Goal: Find specific page/section: Locate item on page

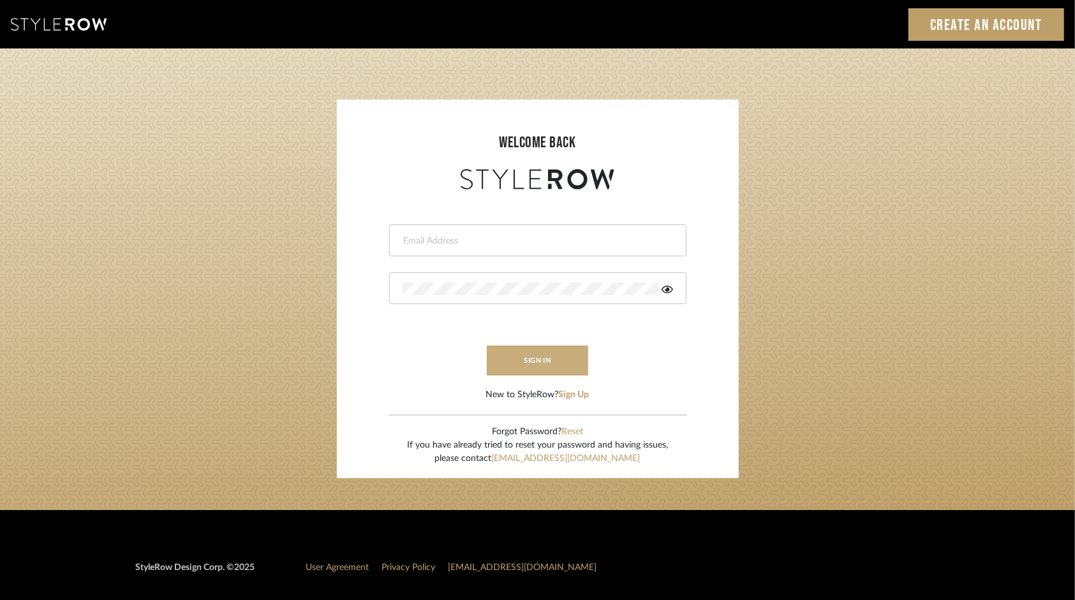
type input "[PERSON_NAME][EMAIL_ADDRESS][DOMAIN_NAME]"
click at [555, 362] on button "sign in" at bounding box center [538, 361] width 102 height 30
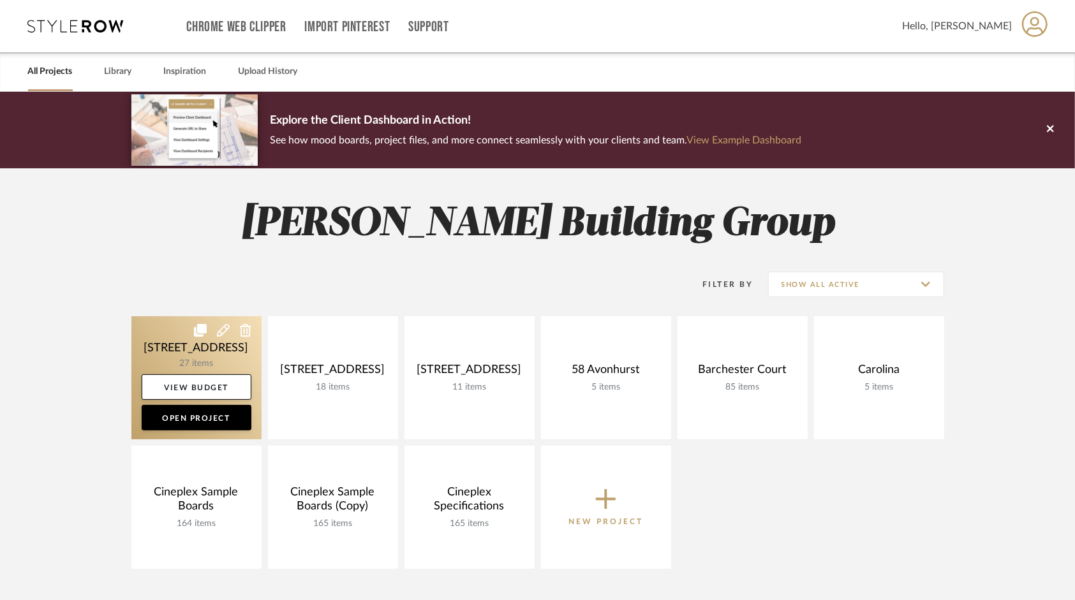
click at [162, 353] on link at bounding box center [196, 377] width 130 height 123
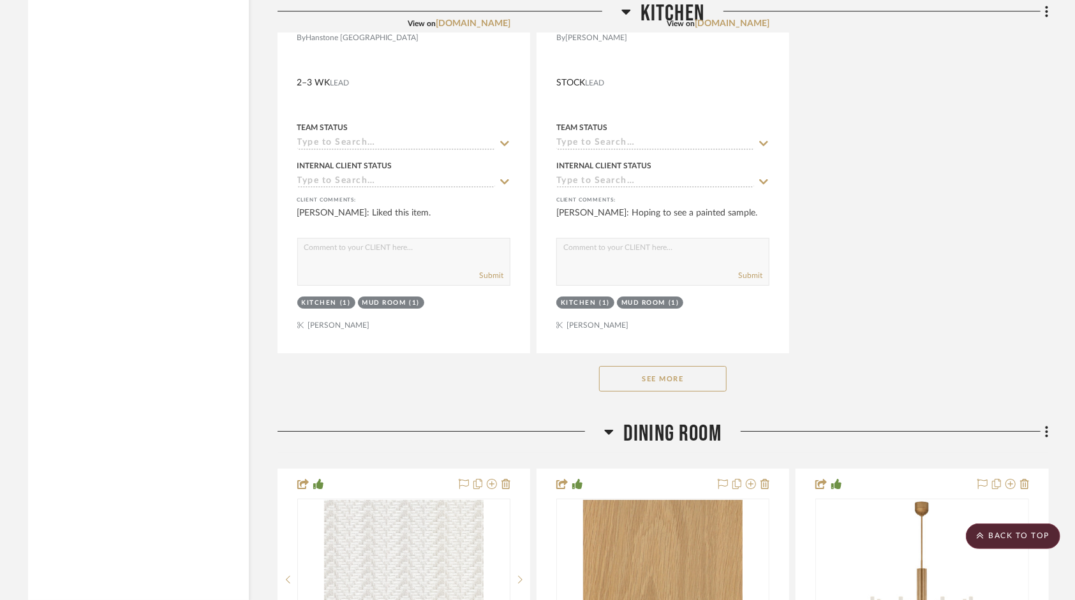
scroll to position [2934, 0]
click at [694, 382] on button "See More" at bounding box center [663, 378] width 128 height 26
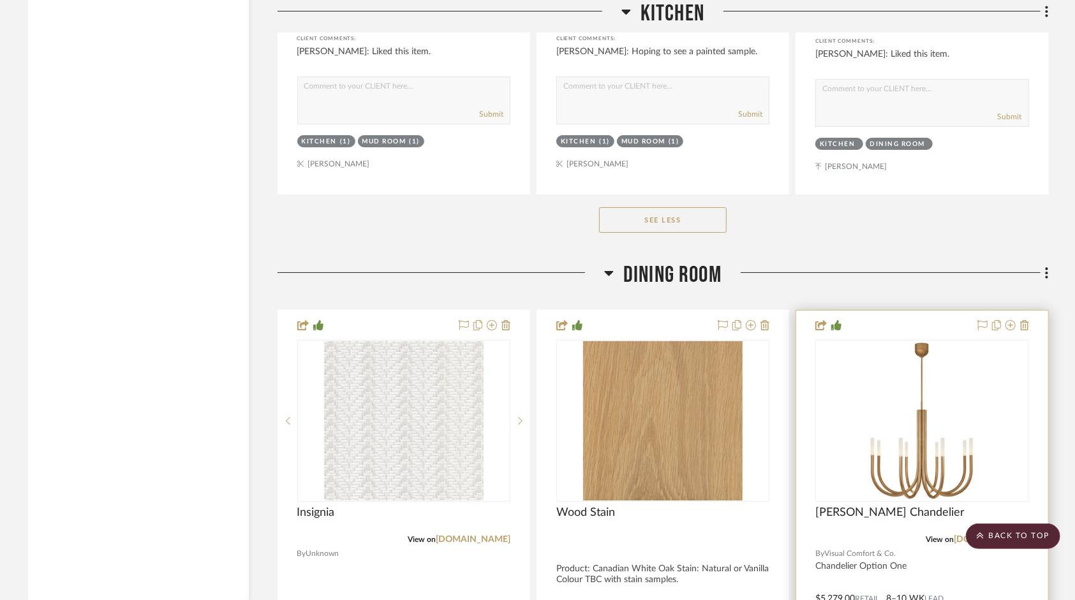
scroll to position [3253, 0]
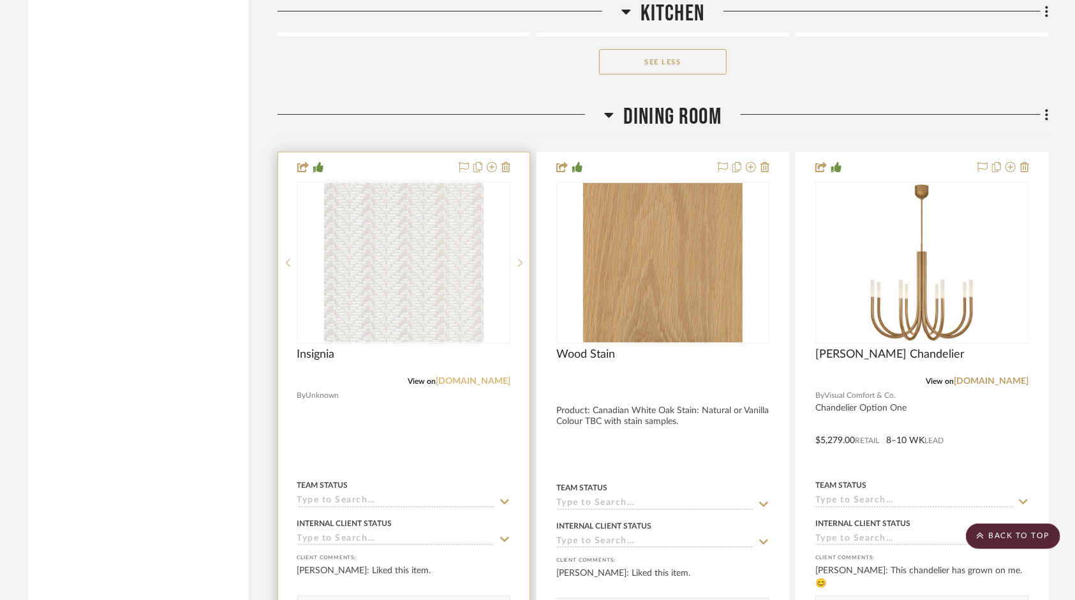
click at [454, 385] on link "crownsurfacesolutions.com" at bounding box center [473, 381] width 75 height 9
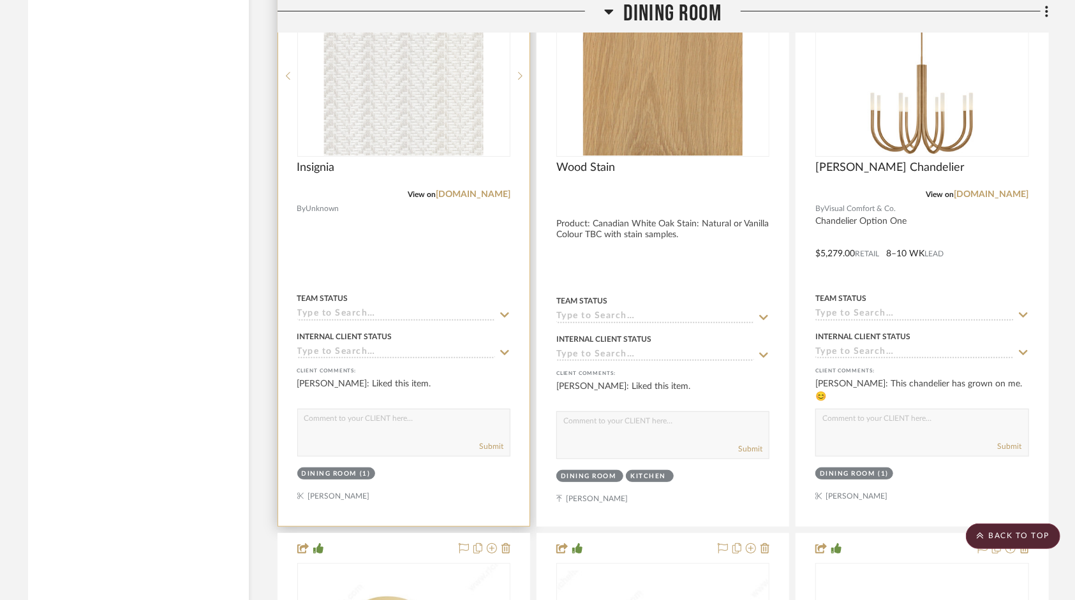
scroll to position [3444, 0]
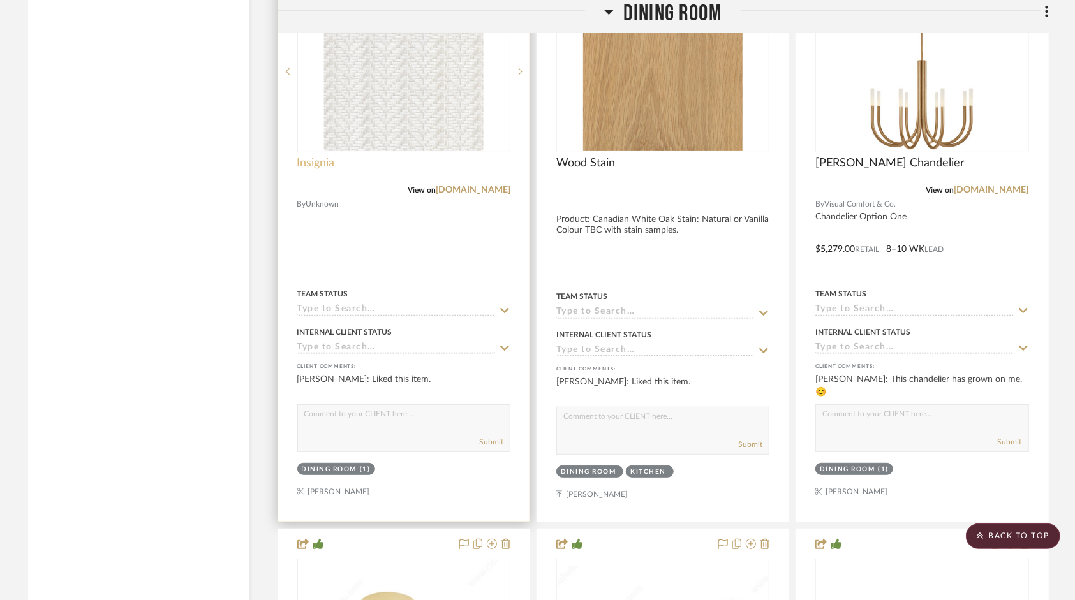
click at [314, 168] on span "Insignia" at bounding box center [316, 163] width 38 height 14
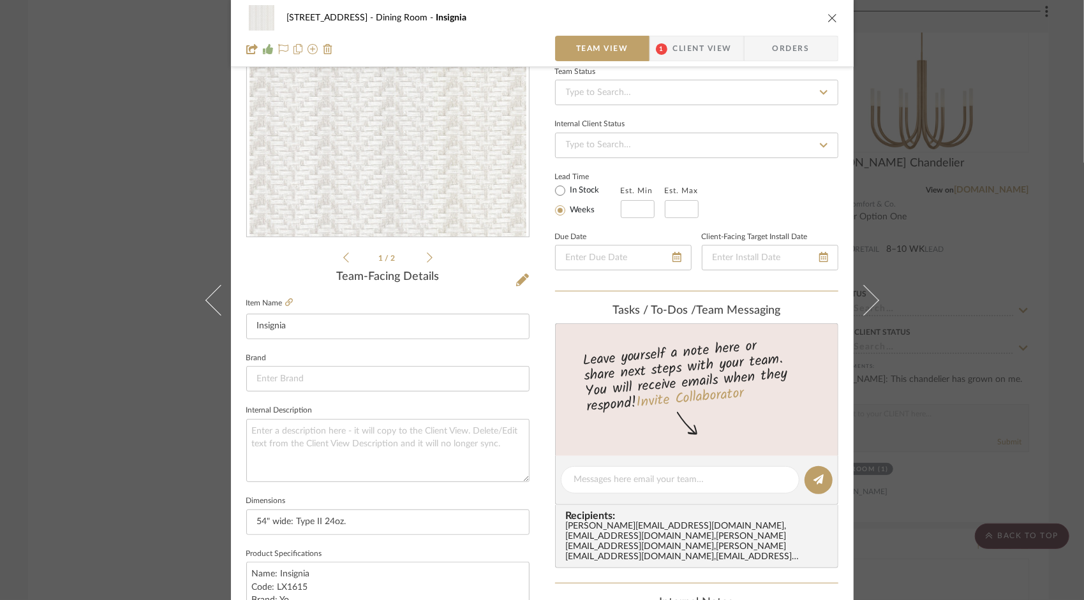
scroll to position [255, 0]
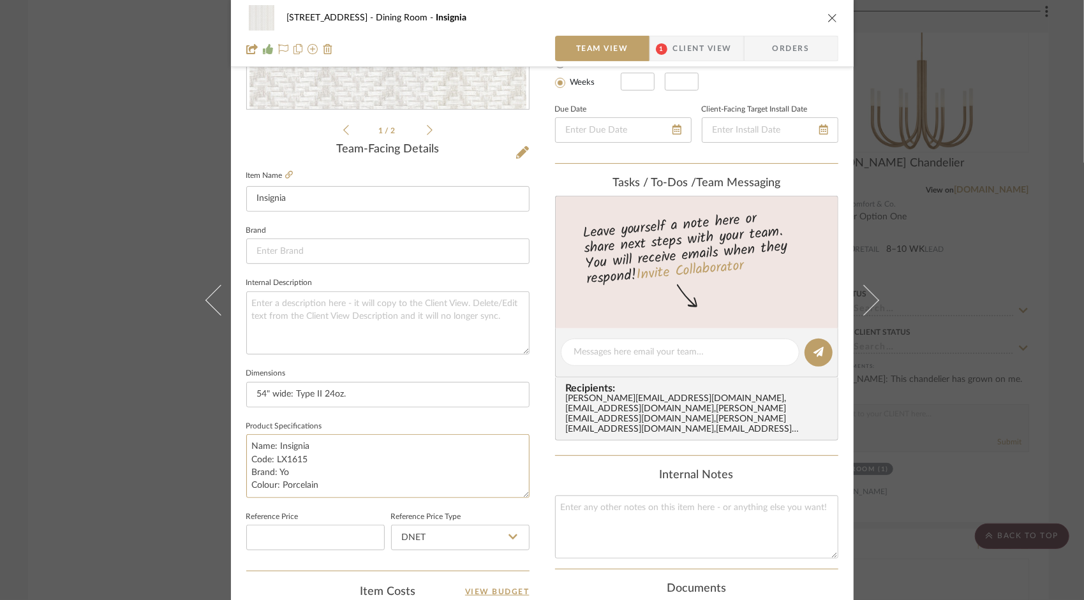
drag, startPoint x: 310, startPoint y: 488, endPoint x: 239, endPoint y: 434, distance: 89.3
click at [237, 434] on div "21 Elmwood Ave Dining Room Insignia Team View 1 Client View Orders 1 / 2 Team-F…" at bounding box center [542, 343] width 622 height 1178
click at [361, 471] on textarea "Name: Insignia Code: LX1615 Brand: Yo Colour: Porcelain" at bounding box center [387, 465] width 283 height 63
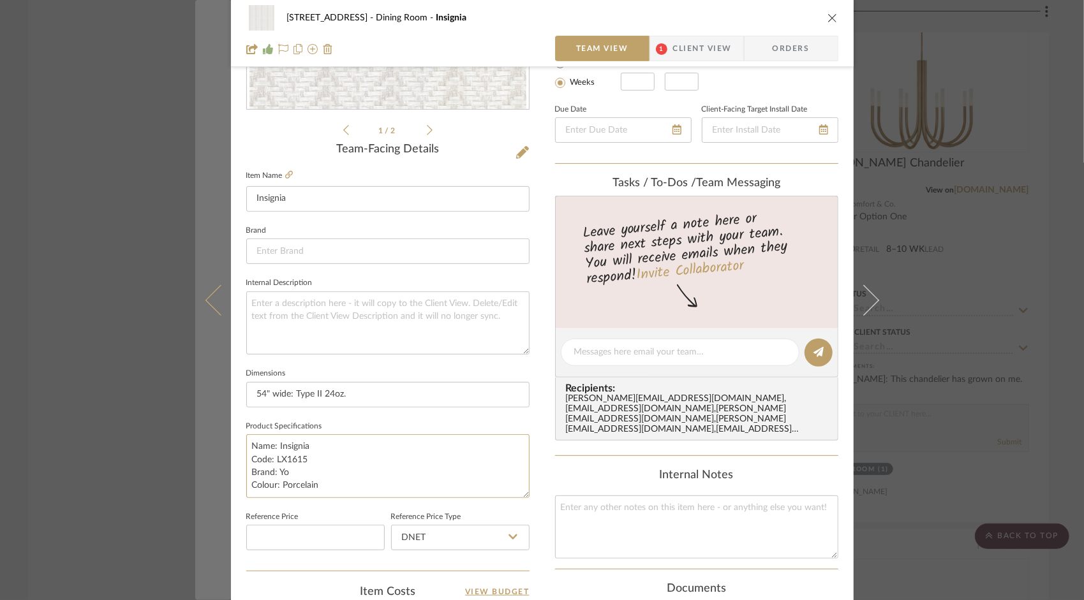
drag, startPoint x: 328, startPoint y: 487, endPoint x: 219, endPoint y: 430, distance: 123.2
click at [219, 430] on mat-dialog-content "21 Elmwood Ave Dining Room Insignia Team View 1 Client View Orders 1 / 2 Team-F…" at bounding box center [542, 343] width 694 height 1178
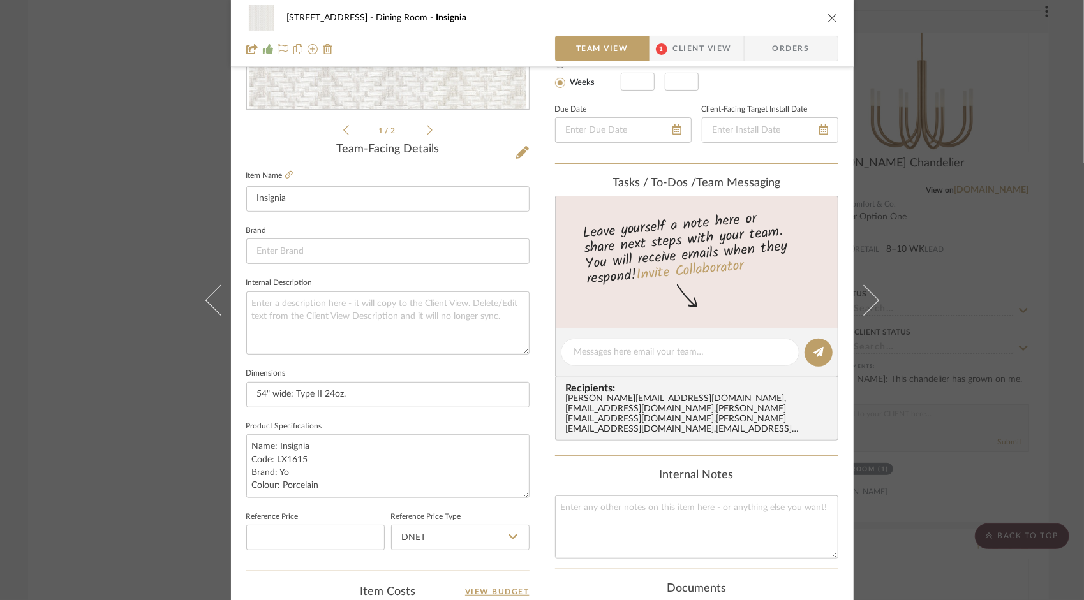
click at [837, 20] on div "21 Elmwood Ave Dining Room Insignia Team View 1 Client View Orders" at bounding box center [542, 33] width 622 height 67
click at [827, 18] on icon "close" at bounding box center [832, 18] width 10 height 10
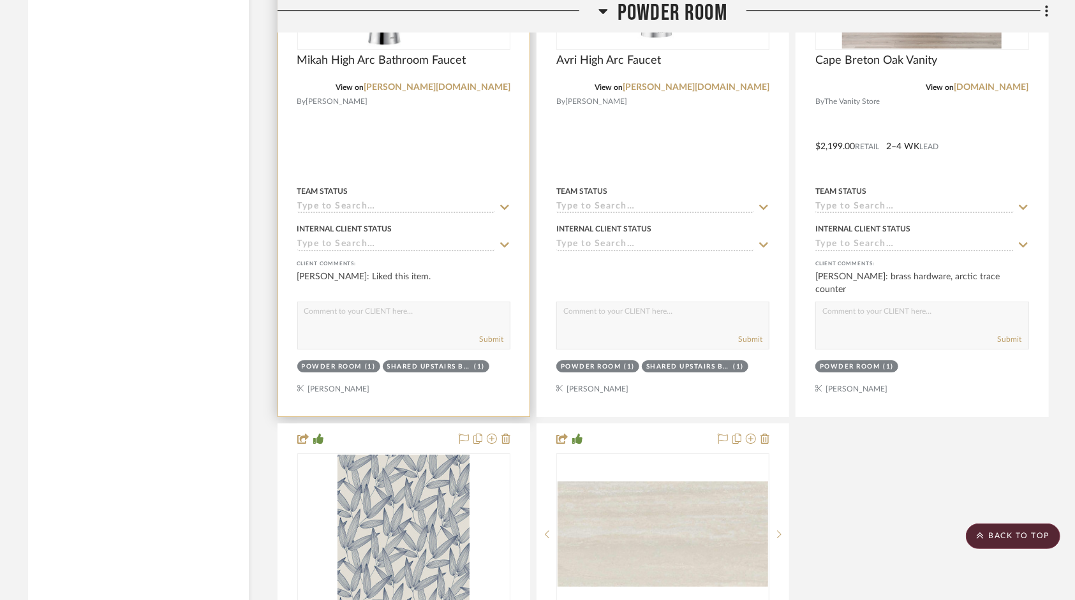
scroll to position [6186, 0]
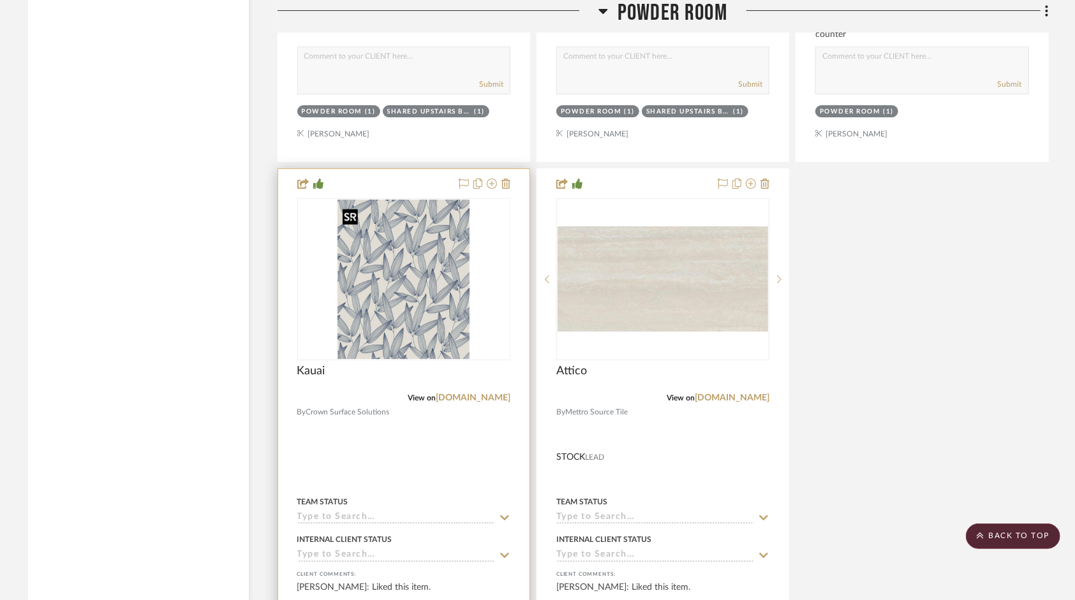
click at [429, 286] on img "0" at bounding box center [403, 279] width 132 height 159
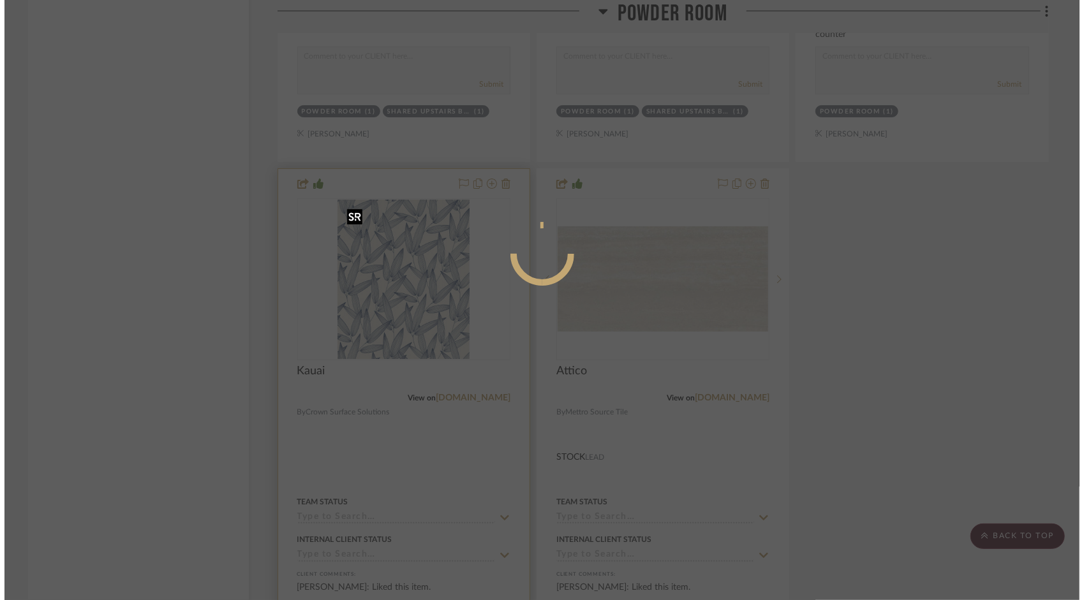
scroll to position [0, 0]
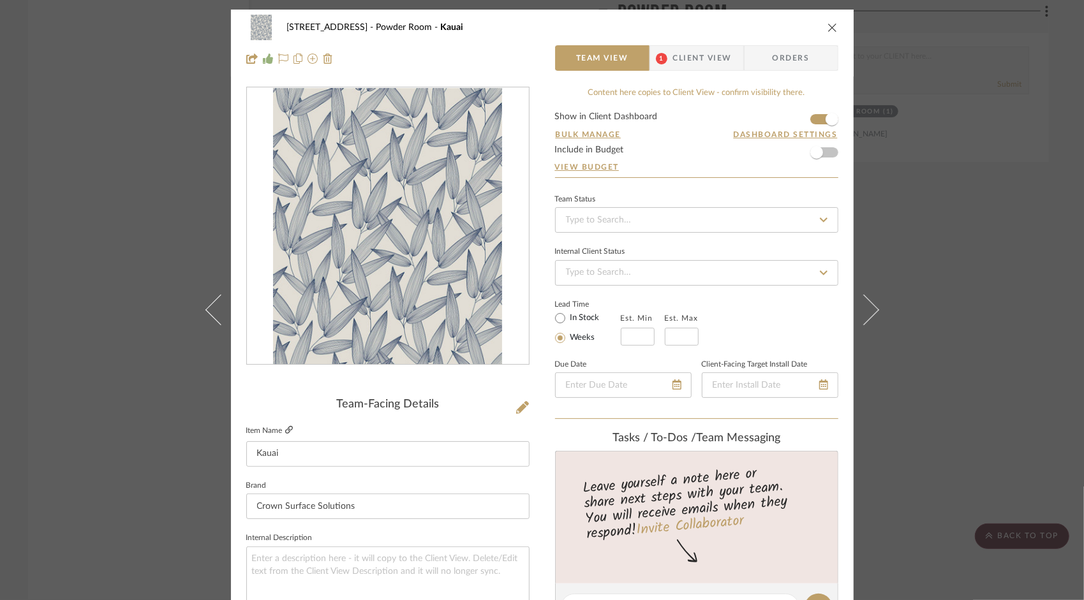
click at [288, 427] on icon at bounding box center [289, 430] width 8 height 8
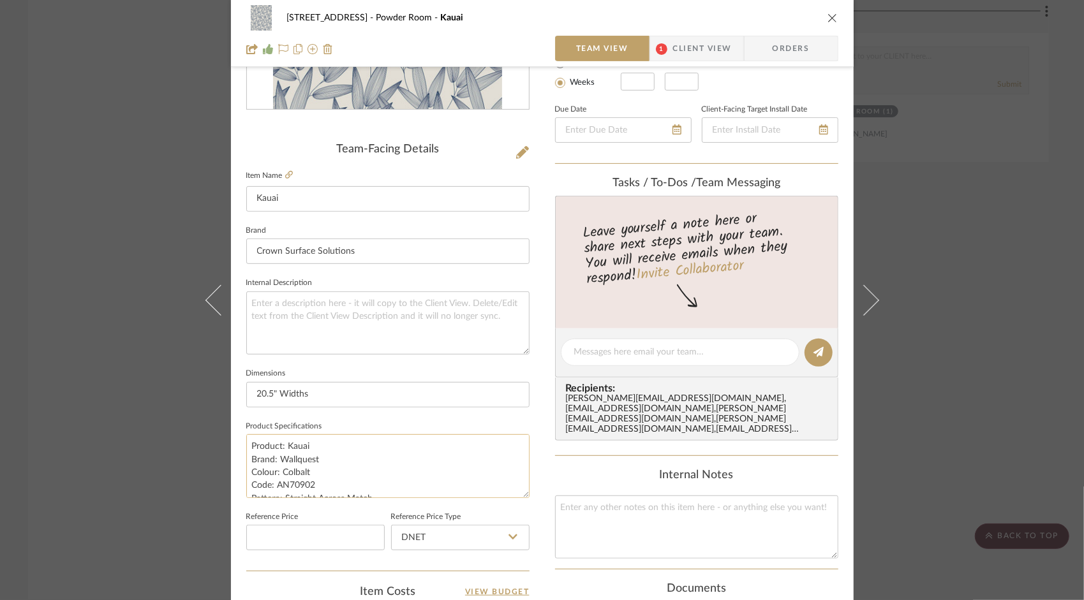
scroll to position [12, 0]
drag, startPoint x: 246, startPoint y: 440, endPoint x: 388, endPoint y: 495, distance: 151.8
click at [388, 495] on textarea "Product: Kauai Brand: Wallquest Colour: Colbalt Code: AN70902 Pattern: Straight…" at bounding box center [387, 465] width 283 height 63
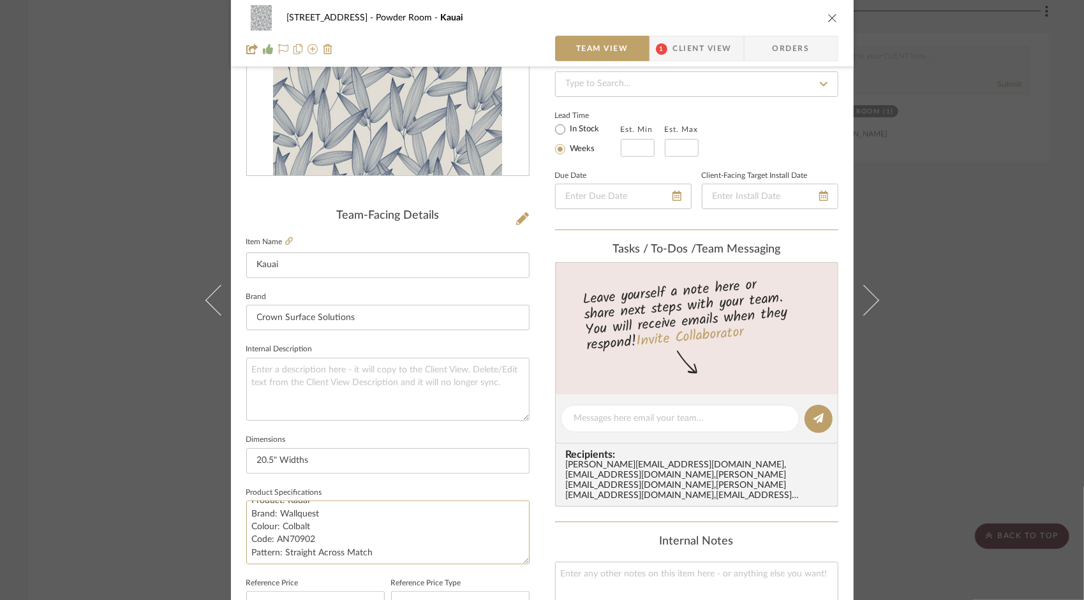
scroll to position [0, 0]
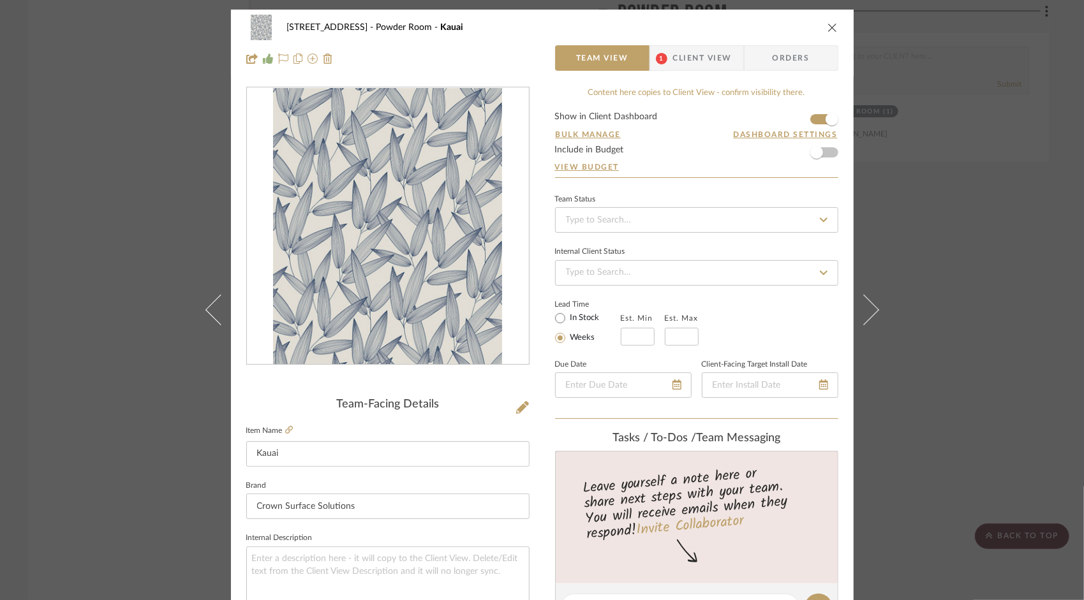
drag, startPoint x: 827, startPoint y: 27, endPoint x: 780, endPoint y: 15, distance: 48.1
click at [827, 27] on icon "close" at bounding box center [832, 27] width 10 height 10
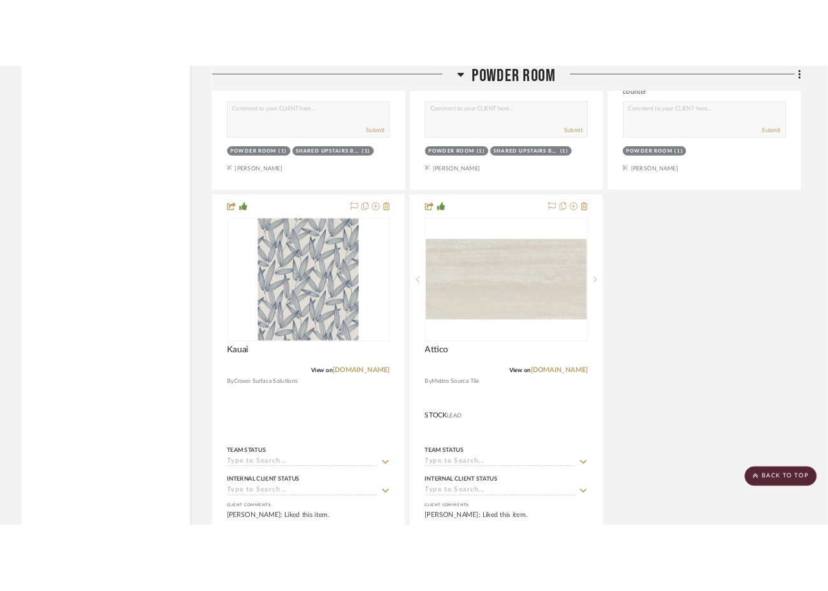
scroll to position [6186, 0]
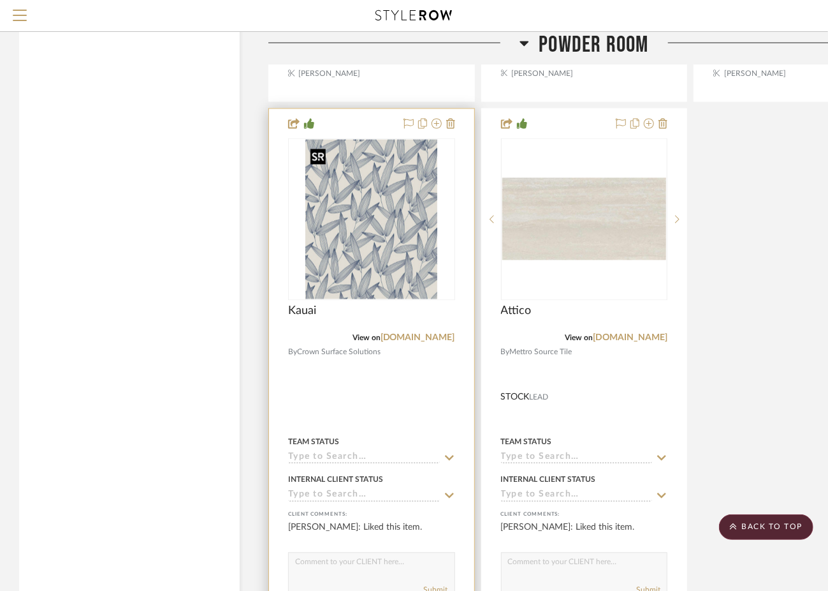
click at [372, 290] on img "0" at bounding box center [371, 219] width 132 height 159
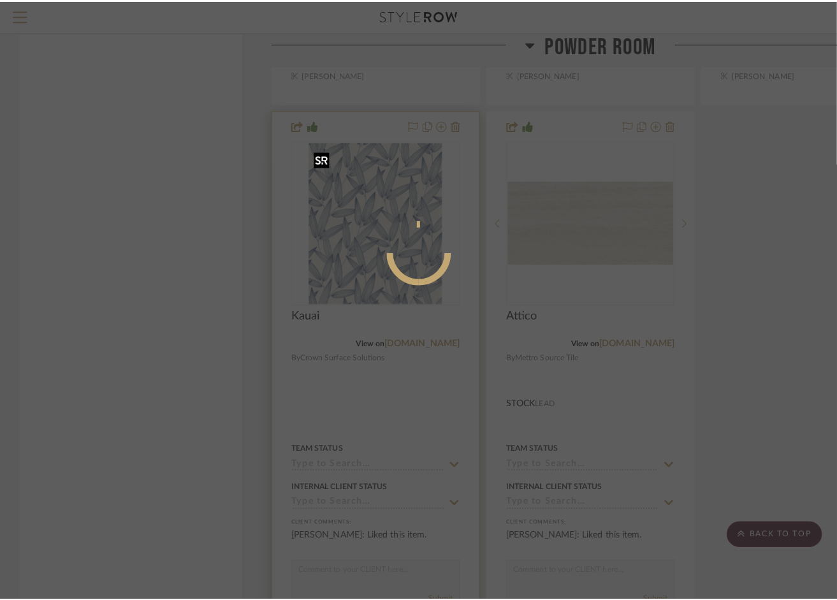
scroll to position [0, 0]
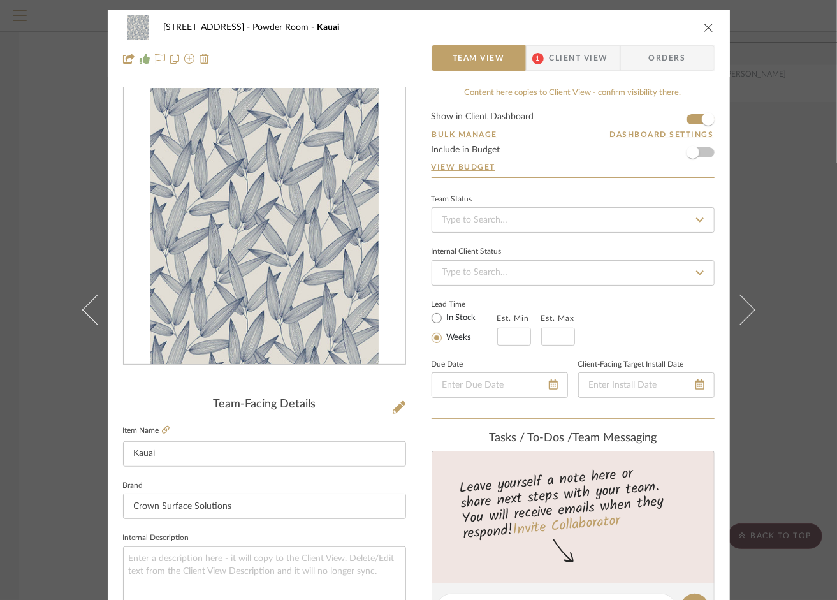
click at [154, 431] on label "Item Name" at bounding box center [146, 430] width 47 height 11
click at [164, 430] on icon at bounding box center [166, 430] width 8 height 8
click at [704, 31] on icon "close" at bounding box center [709, 27] width 10 height 10
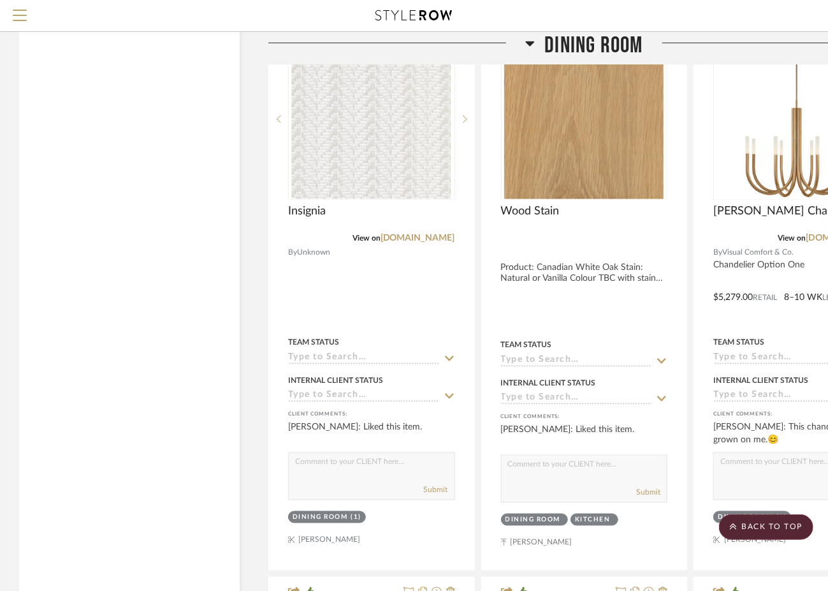
scroll to position [3316, 0]
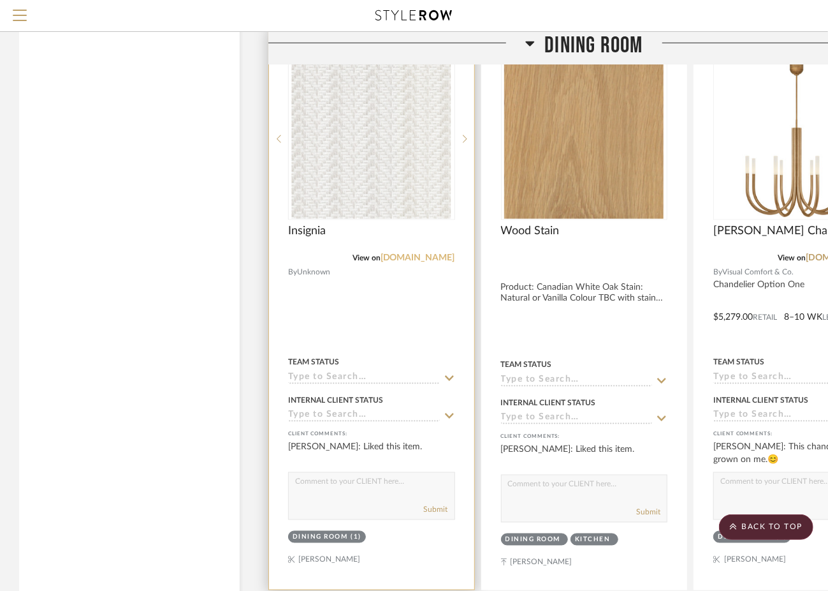
click at [381, 257] on link "crownsurfacesolutions.com" at bounding box center [418, 257] width 75 height 9
click at [413, 106] on img "0" at bounding box center [371, 138] width 159 height 159
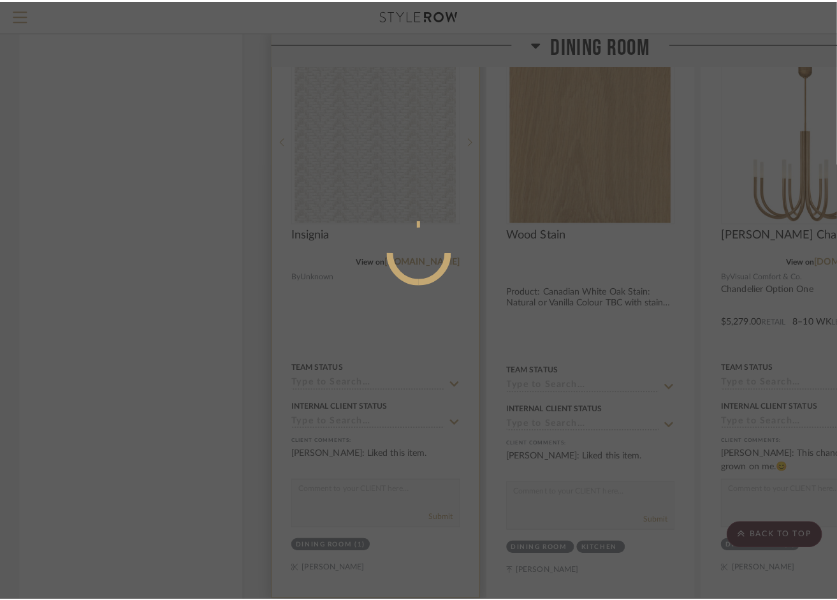
scroll to position [0, 0]
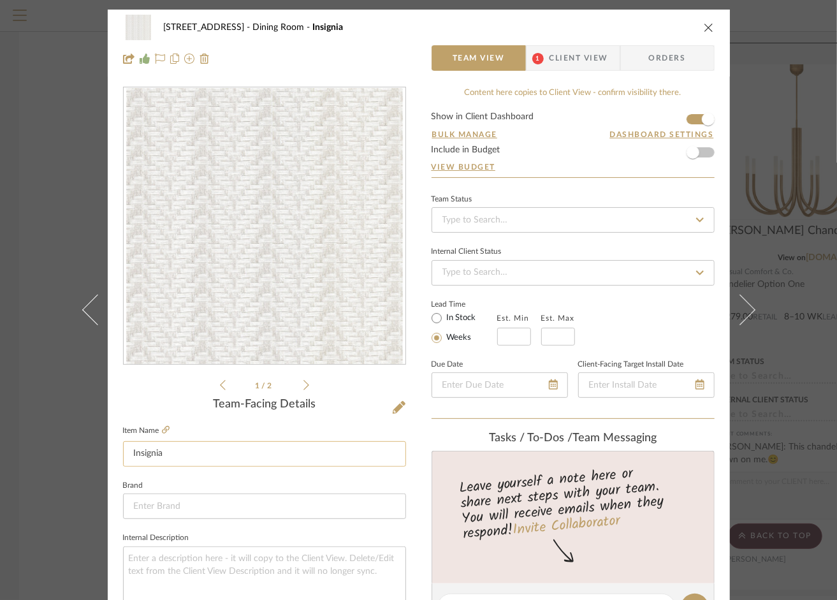
drag, startPoint x: 141, startPoint y: 455, endPoint x: 121, endPoint y: 453, distance: 19.9
click at [108, 457] on div "21 Elmwood Ave Dining Room Insignia Team View 1 Client View Orders 1 / 2 Team-F…" at bounding box center [419, 599] width 622 height 1178
drag, startPoint x: 706, startPoint y: 32, endPoint x: 663, endPoint y: 23, distance: 44.3
click at [704, 32] on icon "close" at bounding box center [709, 27] width 10 height 10
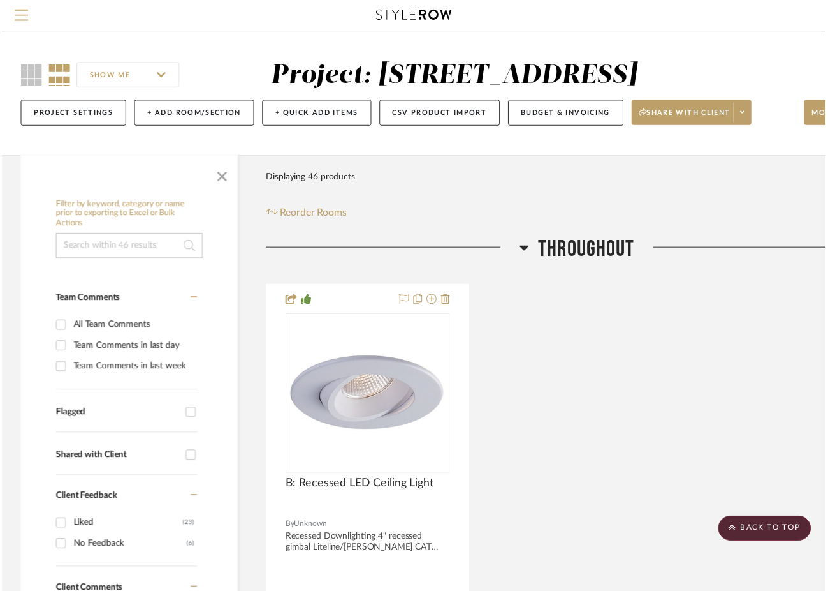
scroll to position [3316, 0]
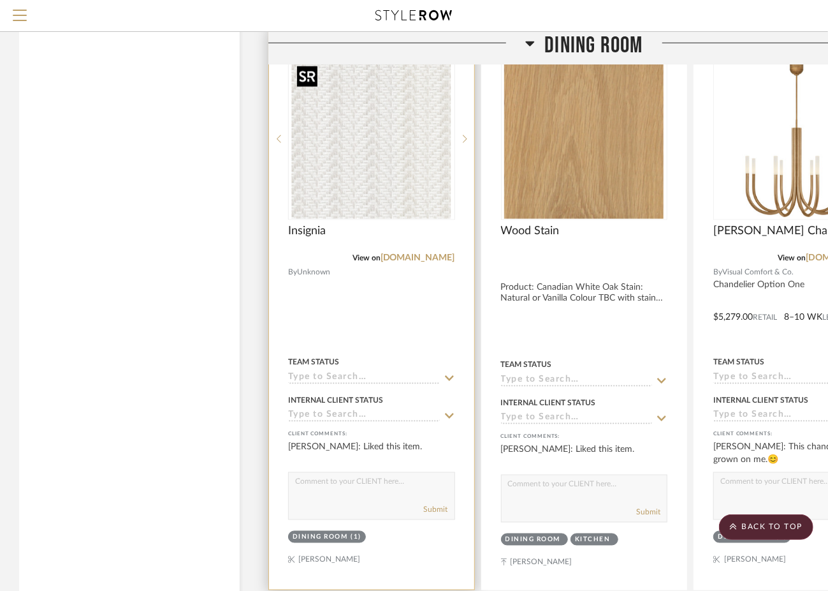
click at [380, 171] on img "0" at bounding box center [371, 138] width 159 height 159
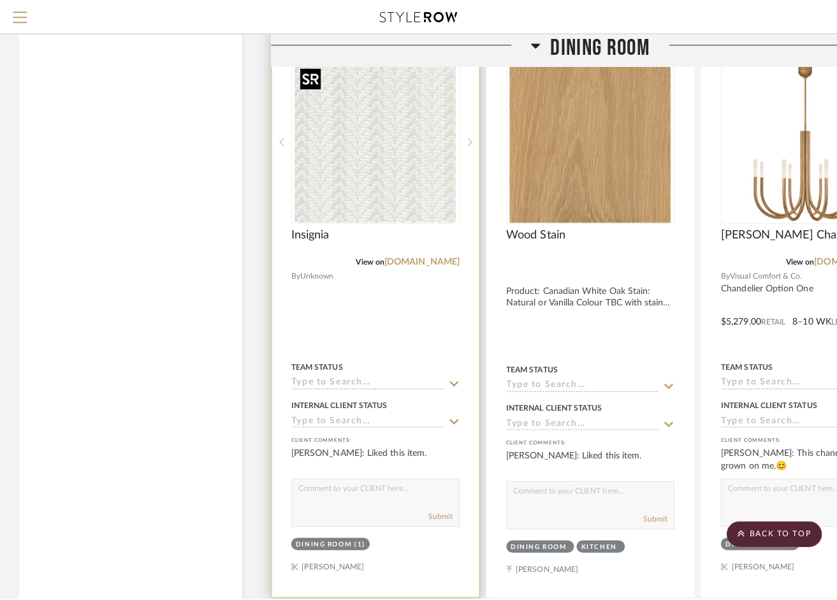
scroll to position [0, 0]
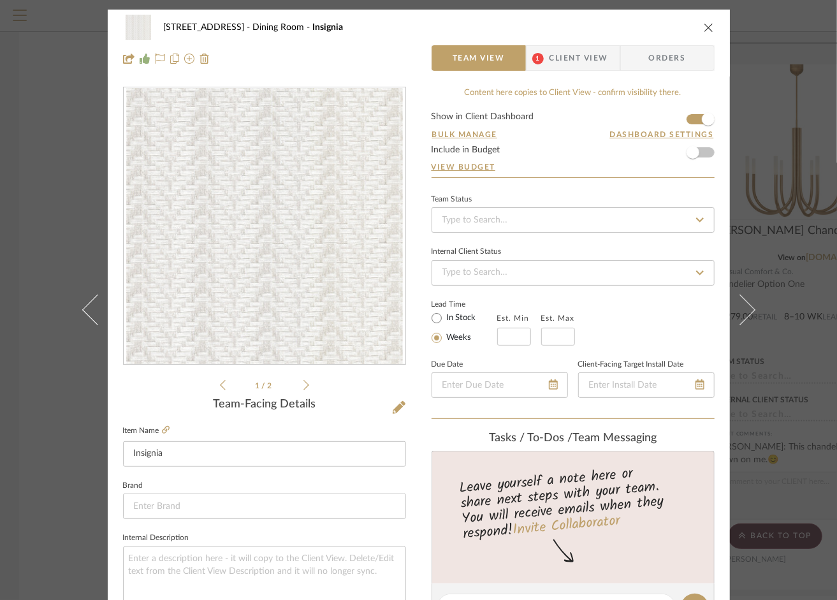
click at [707, 29] on icon "close" at bounding box center [709, 27] width 10 height 10
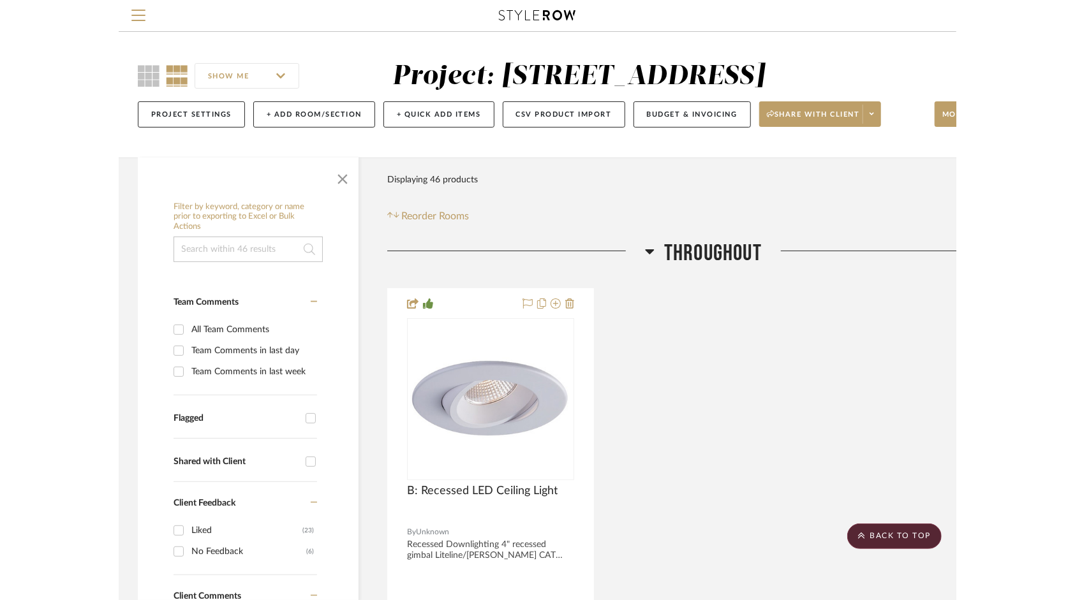
scroll to position [3316, 0]
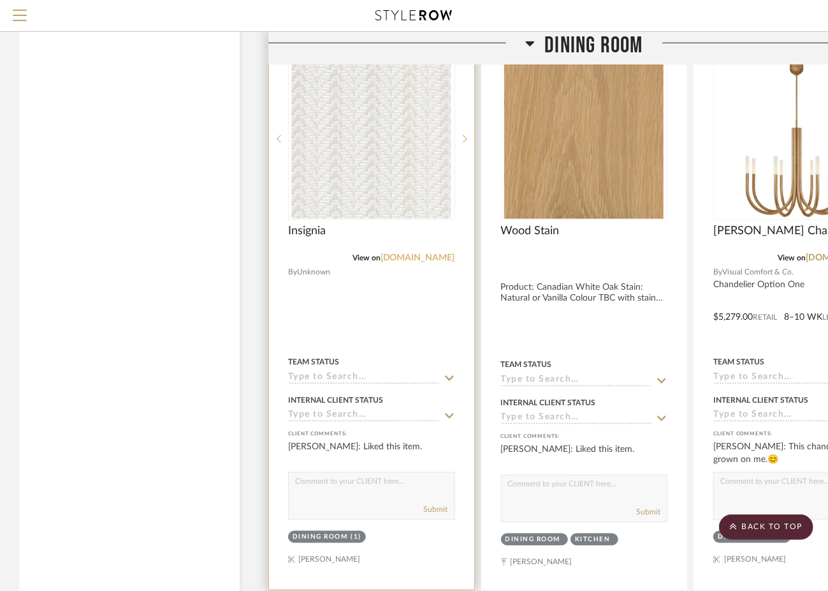
click at [443, 260] on link "crownsurfacesolutions.com" at bounding box center [418, 257] width 75 height 9
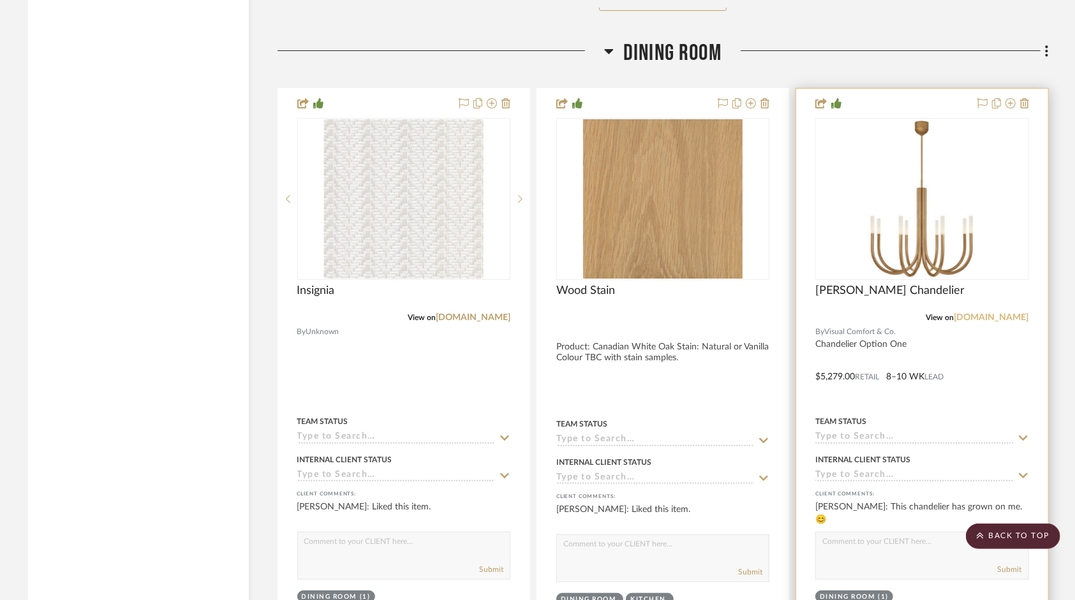
click at [980, 320] on link "visualcomfort.com" at bounding box center [991, 317] width 75 height 9
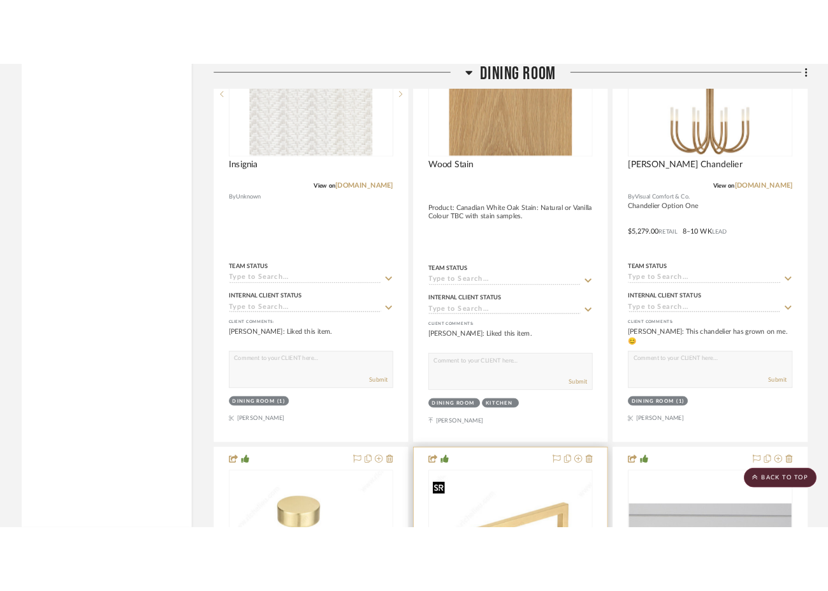
scroll to position [3380, 0]
